Goal: Information Seeking & Learning: Find specific fact

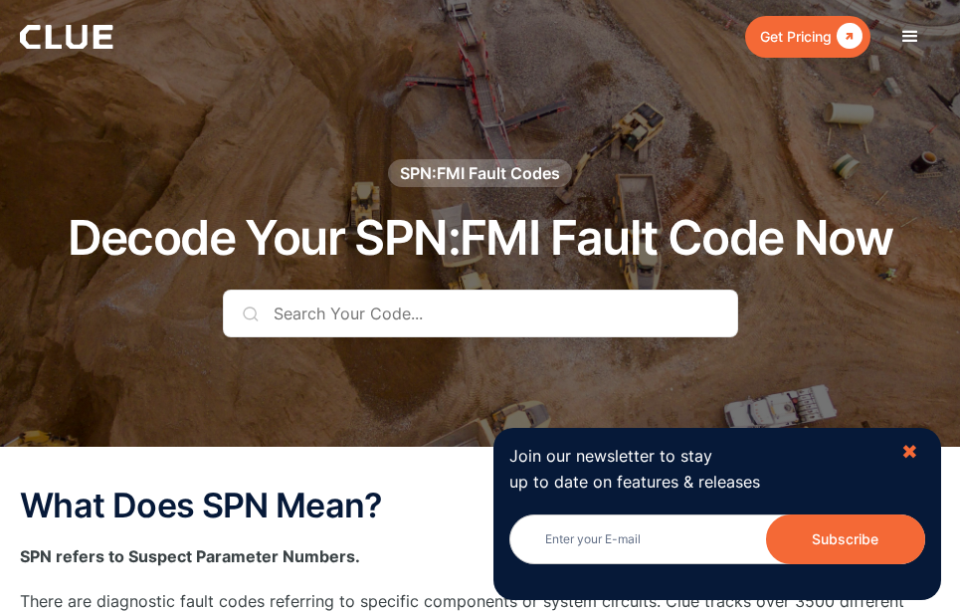
click at [913, 452] on div "✖" at bounding box center [909, 452] width 17 height 25
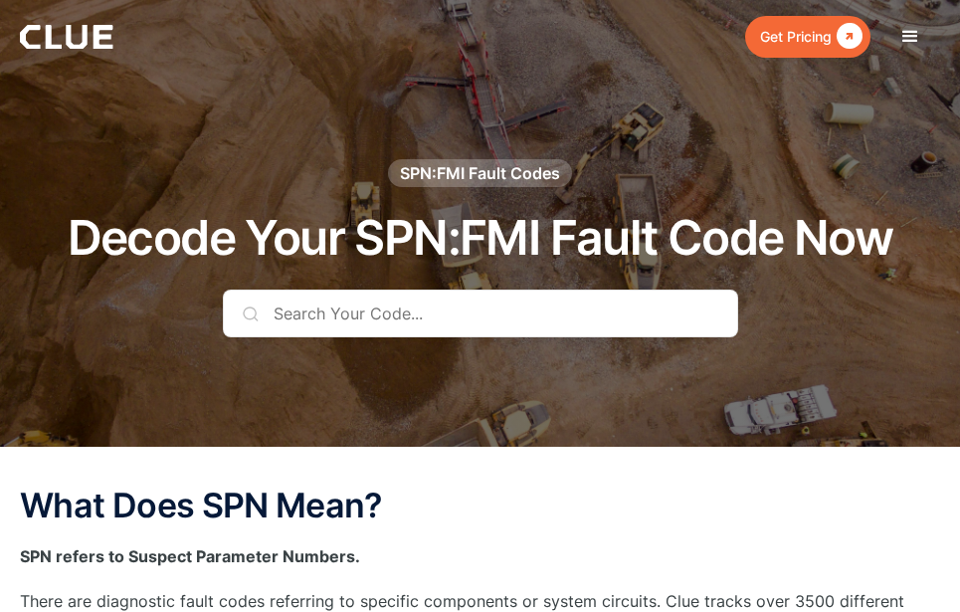
click at [467, 309] on input "text" at bounding box center [480, 314] width 515 height 48
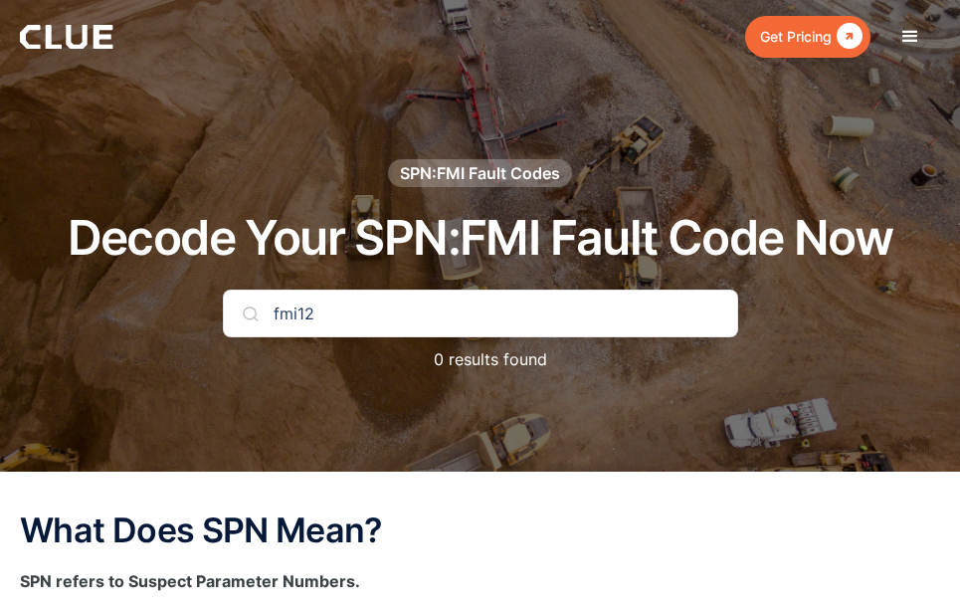
click at [471, 330] on input "fmi12" at bounding box center [480, 314] width 515 height 48
type input "fmi 12"
click at [247, 308] on img at bounding box center [251, 313] width 16 height 16
click at [249, 312] on img at bounding box center [251, 313] width 16 height 16
click at [298, 313] on input "fmi 12" at bounding box center [480, 314] width 515 height 48
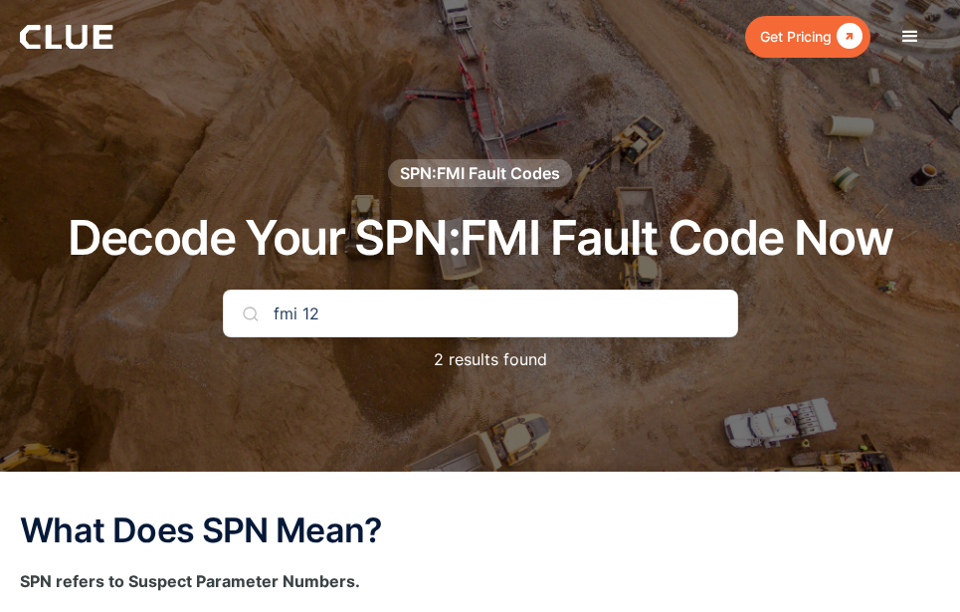
click at [298, 313] on input "fmi 12" at bounding box center [480, 314] width 515 height 48
click at [248, 309] on img at bounding box center [251, 313] width 16 height 16
click at [374, 319] on input "ata 64 fmi 12" at bounding box center [480, 314] width 515 height 48
click at [420, 333] on input "ata 64" at bounding box center [480, 314] width 515 height 48
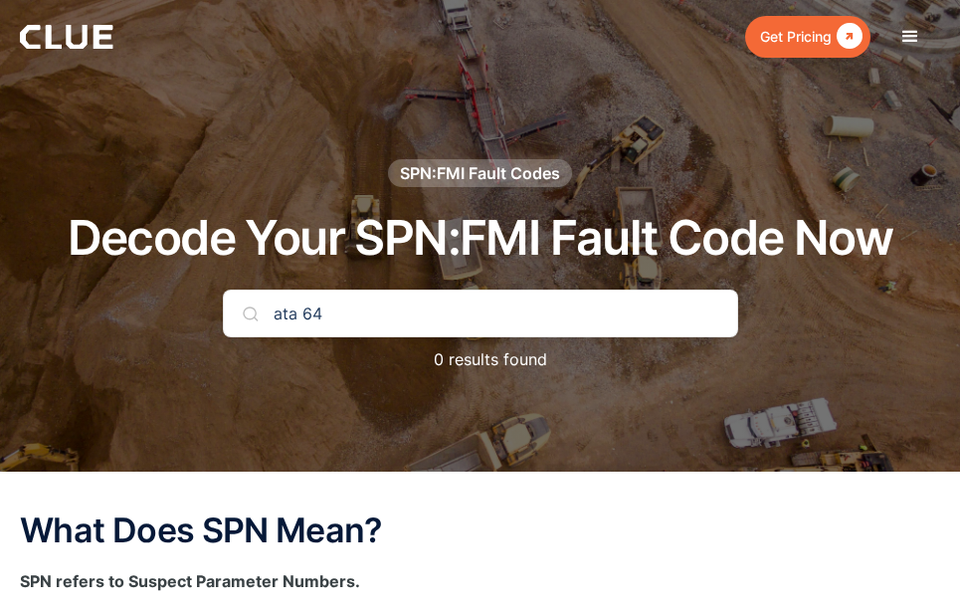
click at [420, 333] on input "ata 64" at bounding box center [480, 314] width 515 height 48
type input "a"
type input "12"
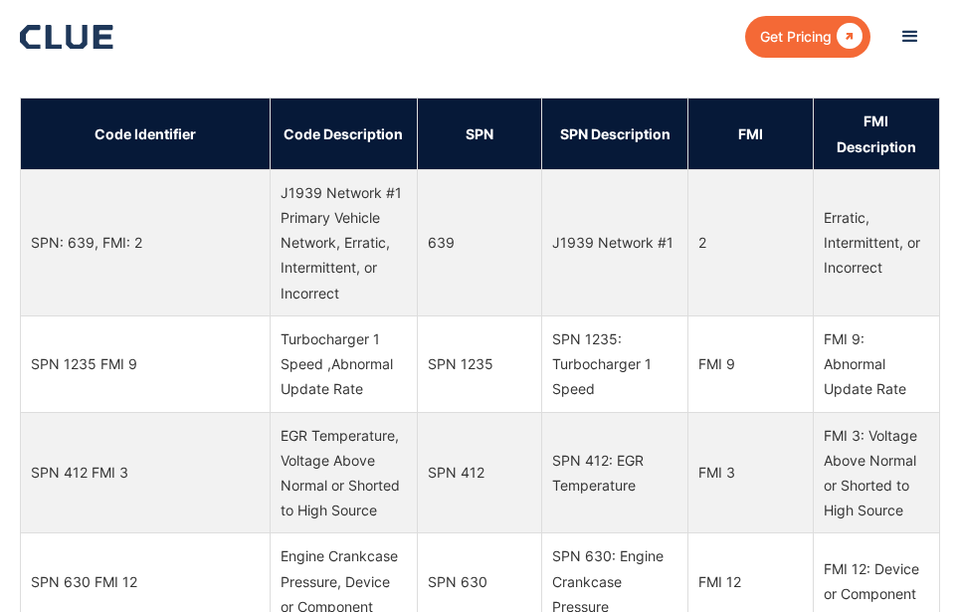
scroll to position [1088, 0]
